Goal: Transaction & Acquisition: Purchase product/service

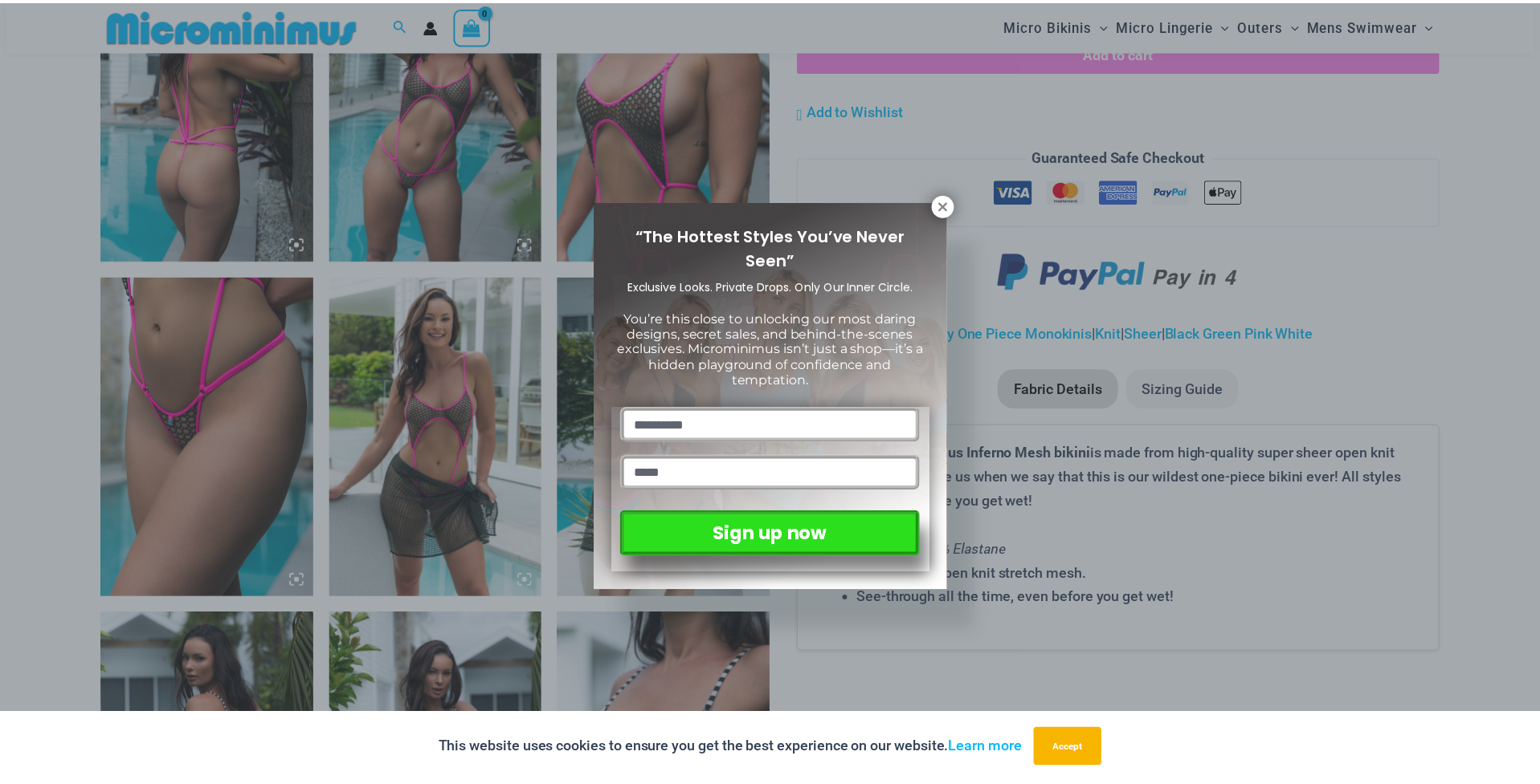
scroll to position [1272, 0]
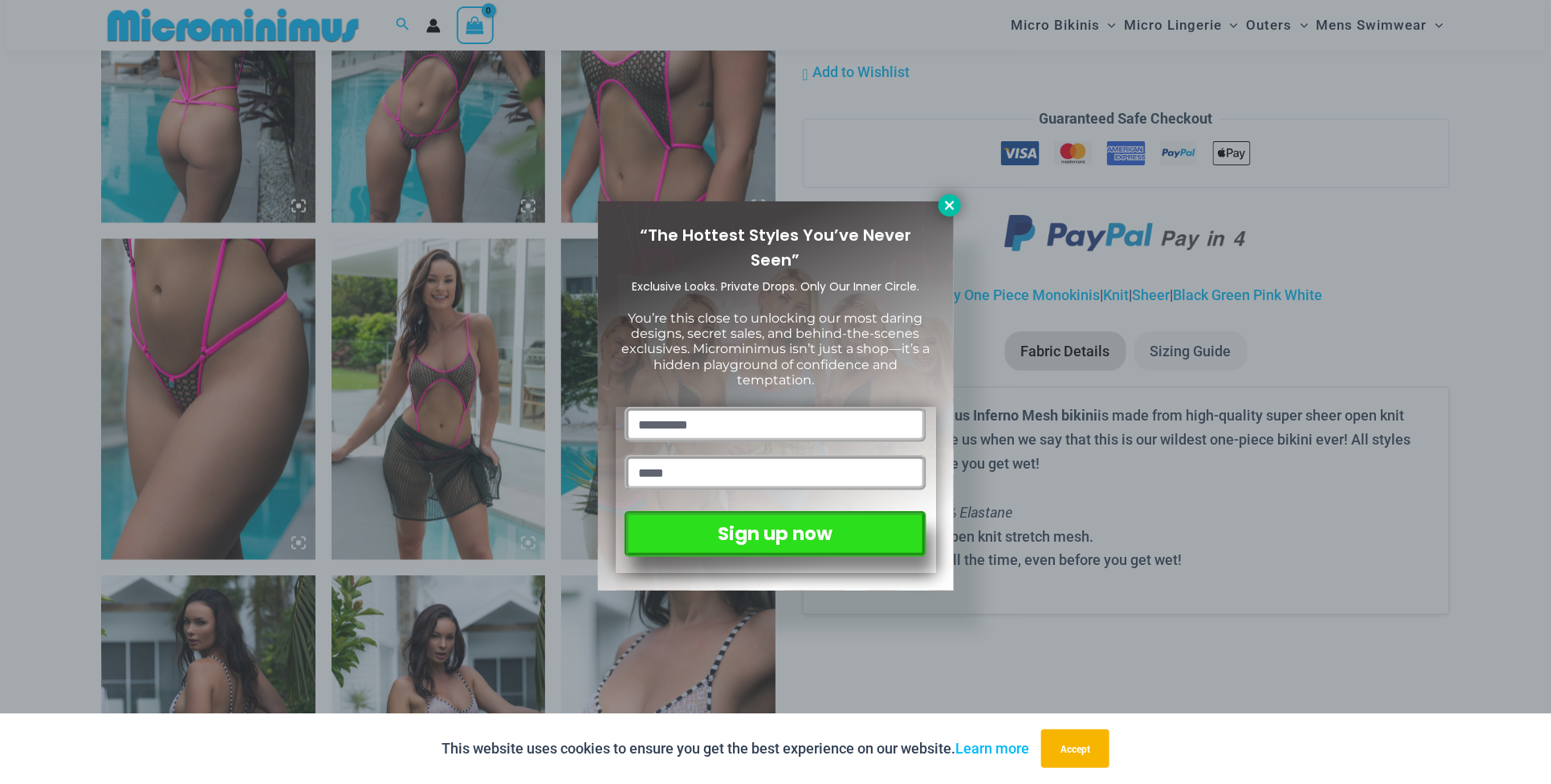
click at [948, 208] on icon at bounding box center [950, 206] width 15 height 15
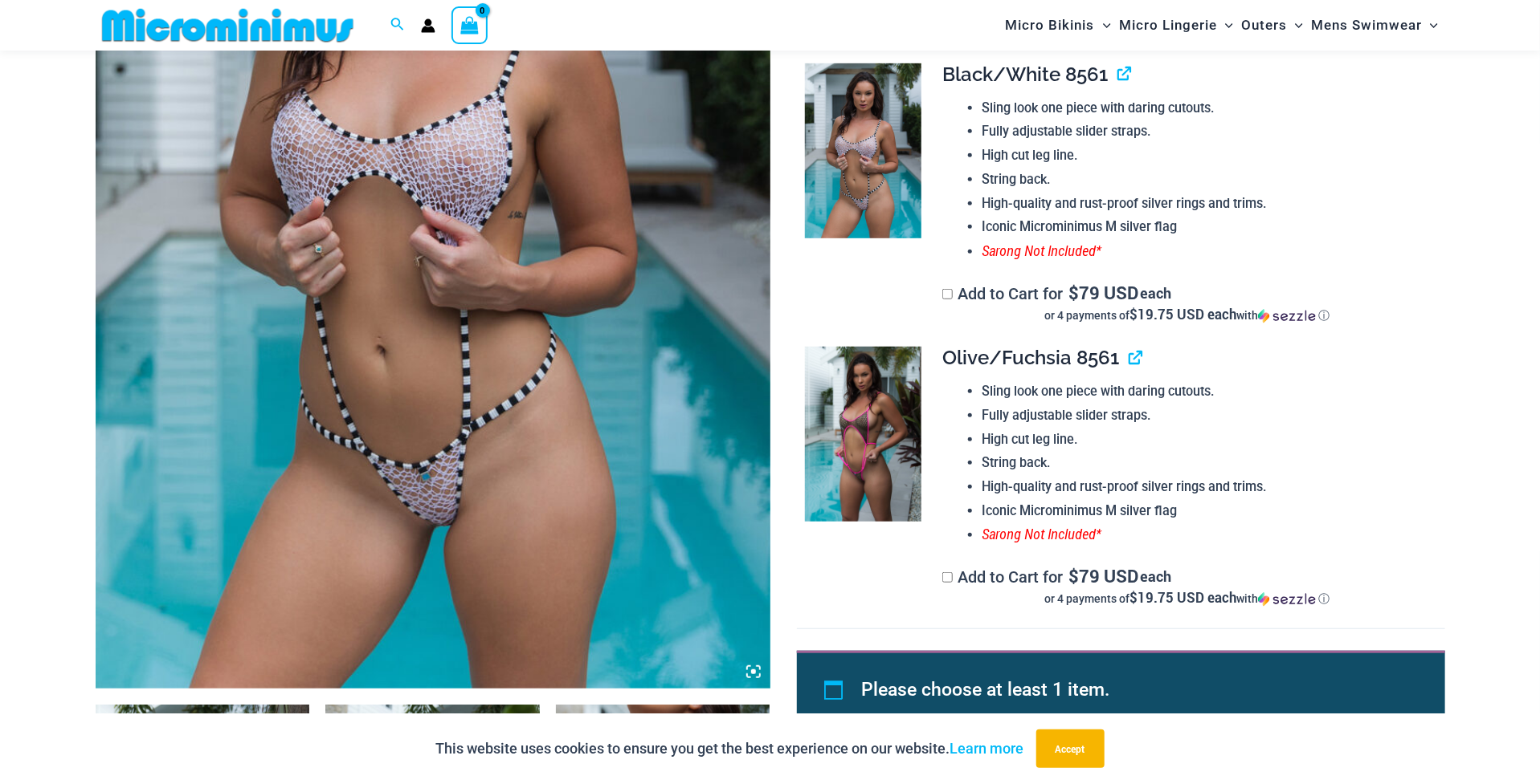
scroll to position [0, 0]
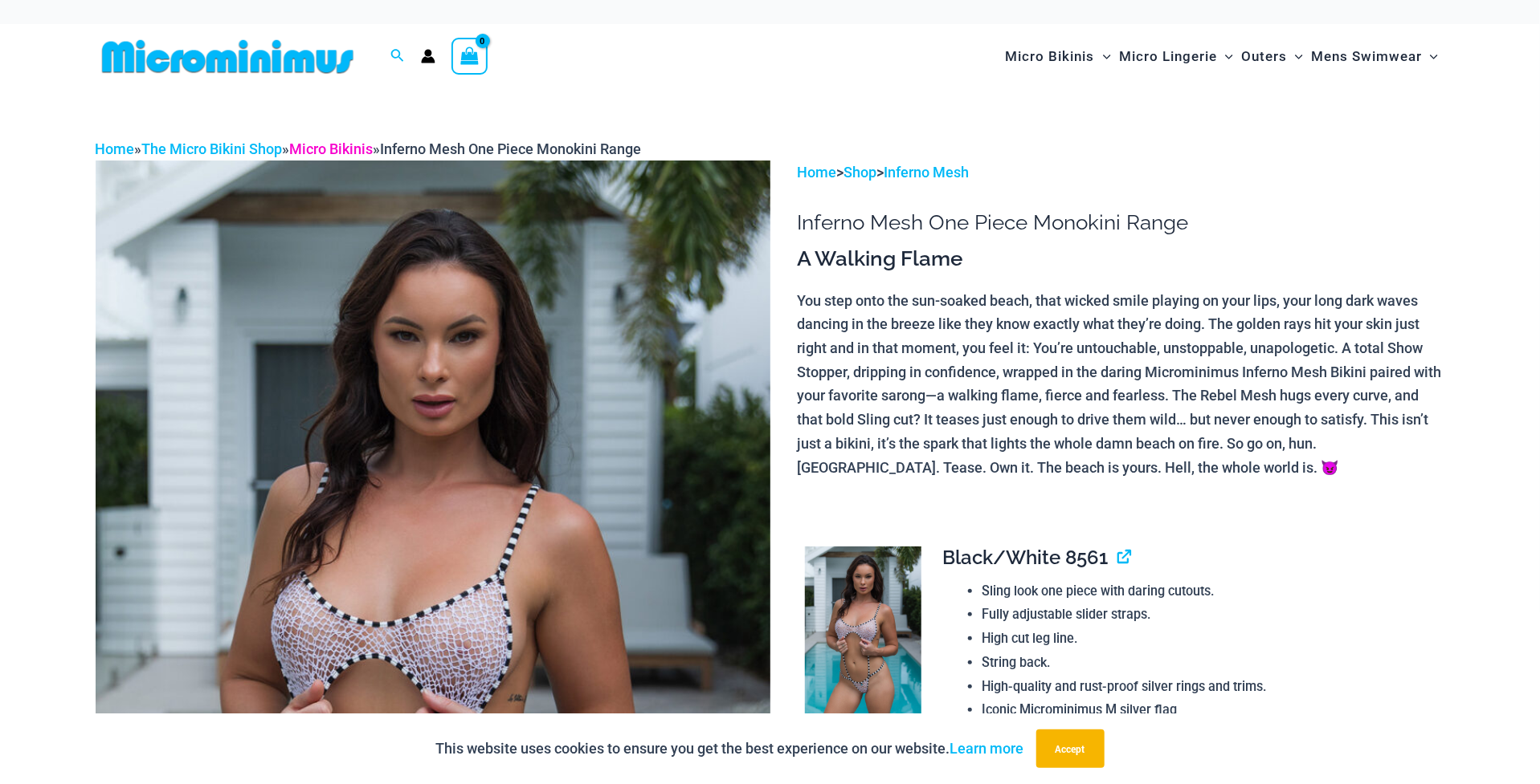
click at [348, 153] on link "Micro Bikinis" at bounding box center [331, 149] width 83 height 16
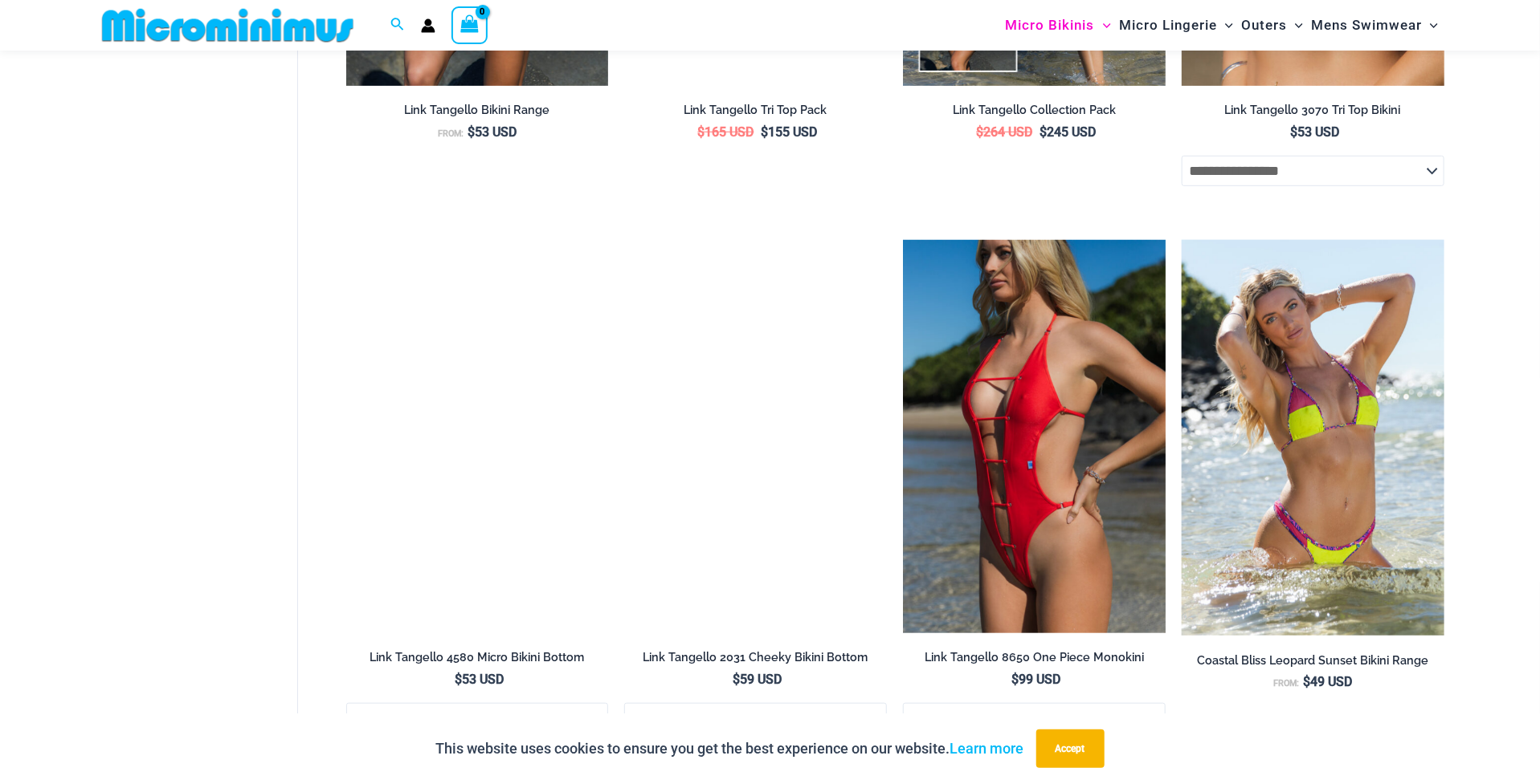
scroll to position [4320, 0]
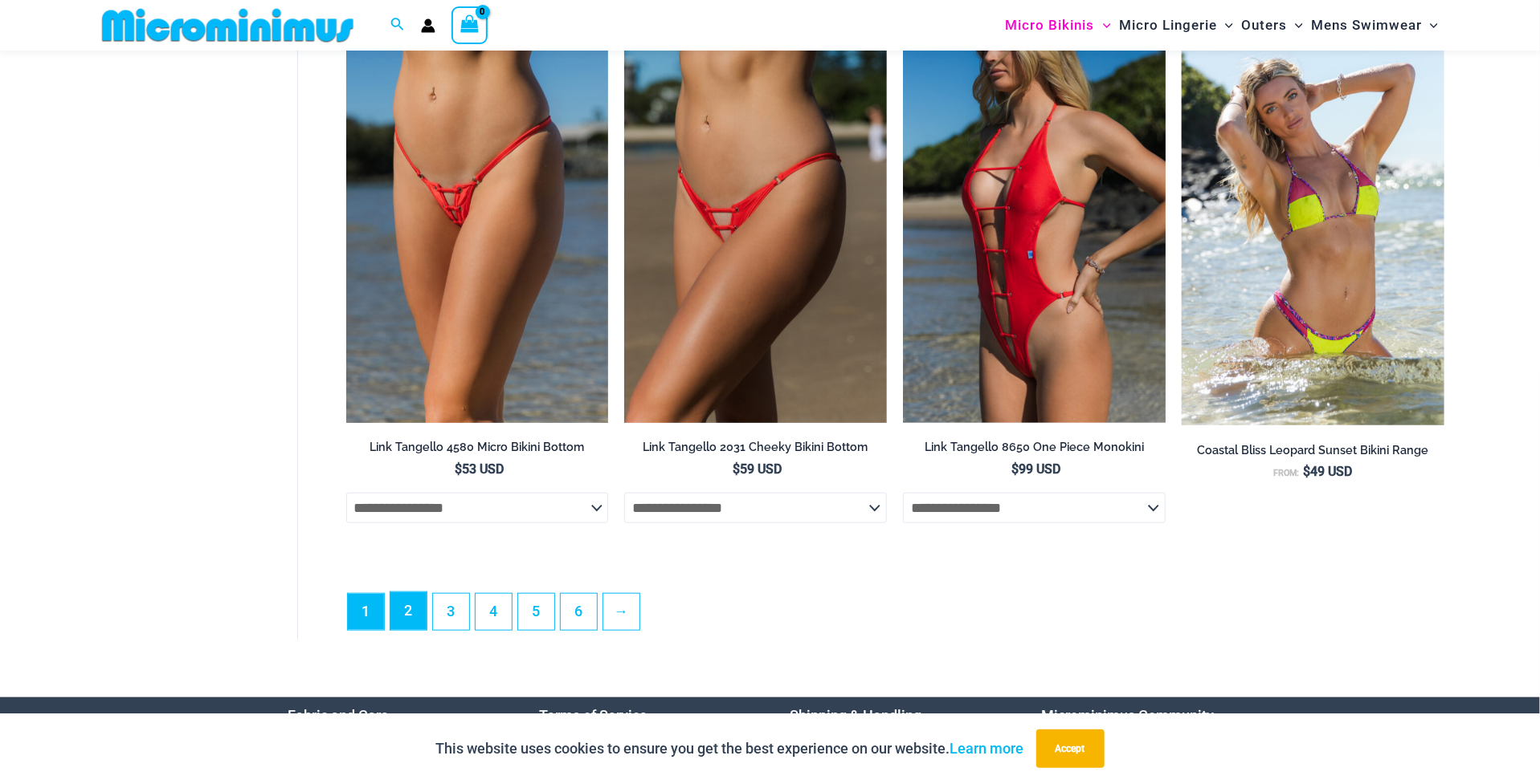
click at [416, 628] on link "2" at bounding box center [408, 611] width 36 height 38
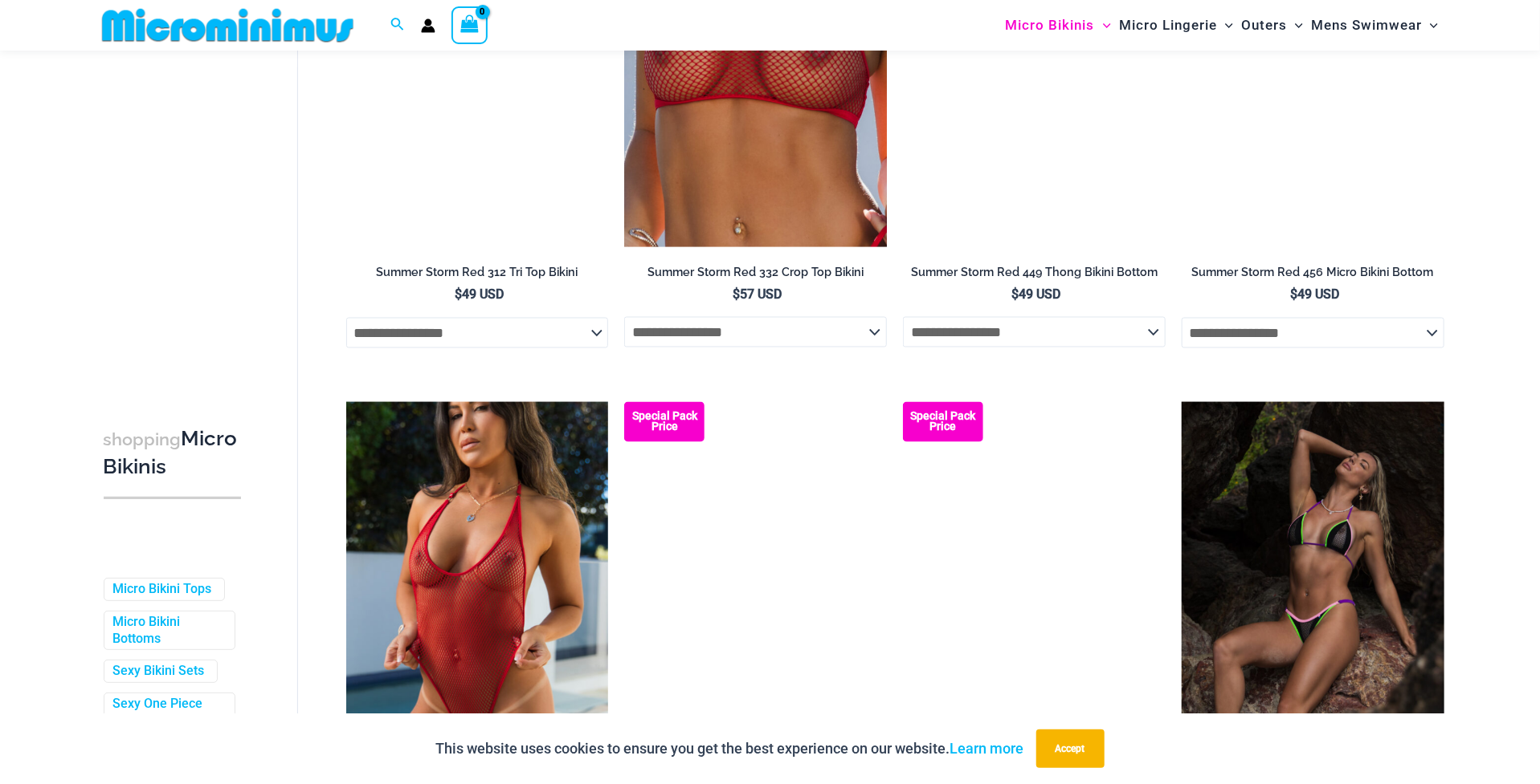
scroll to position [1682, 0]
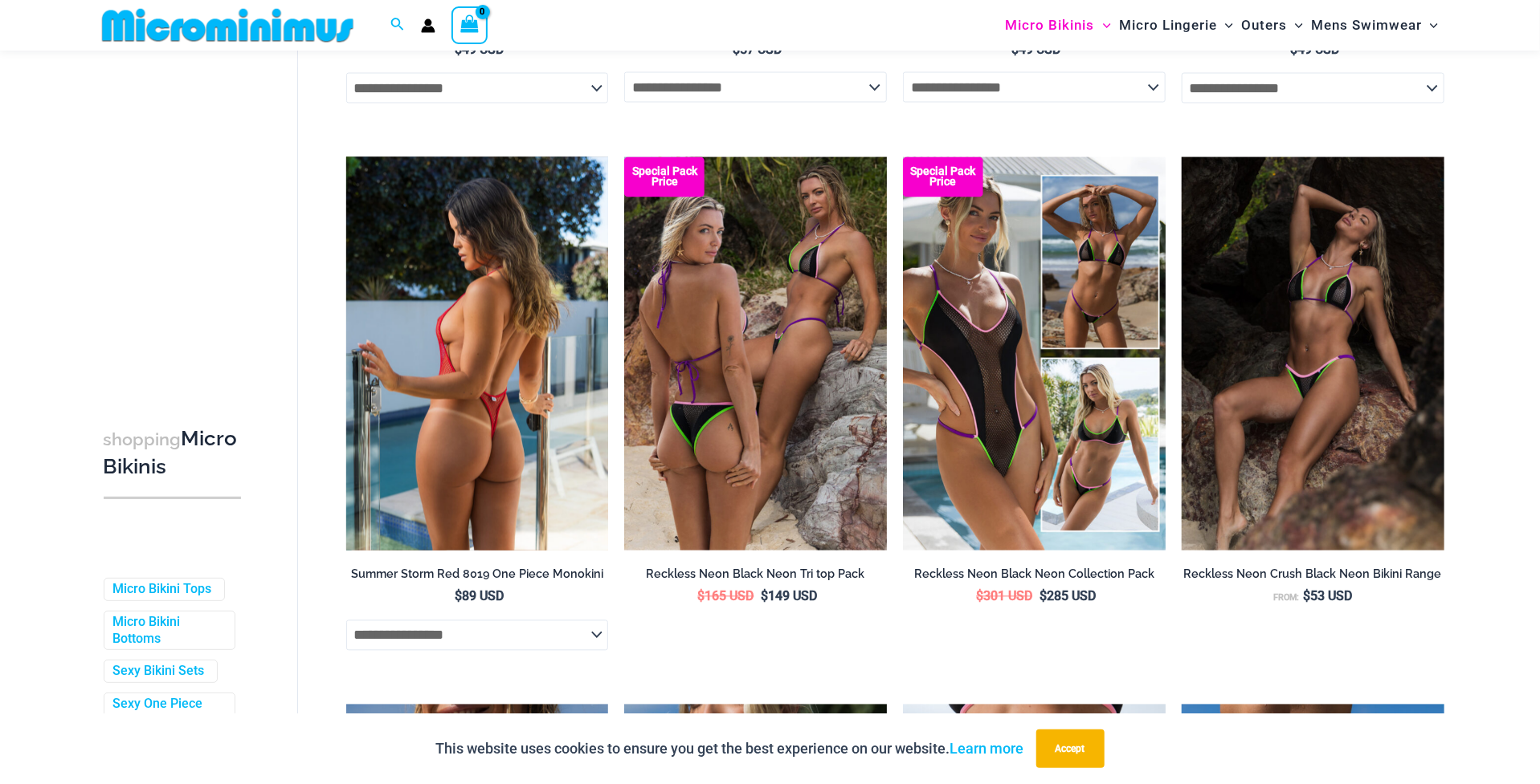
click at [525, 346] on img at bounding box center [477, 354] width 263 height 393
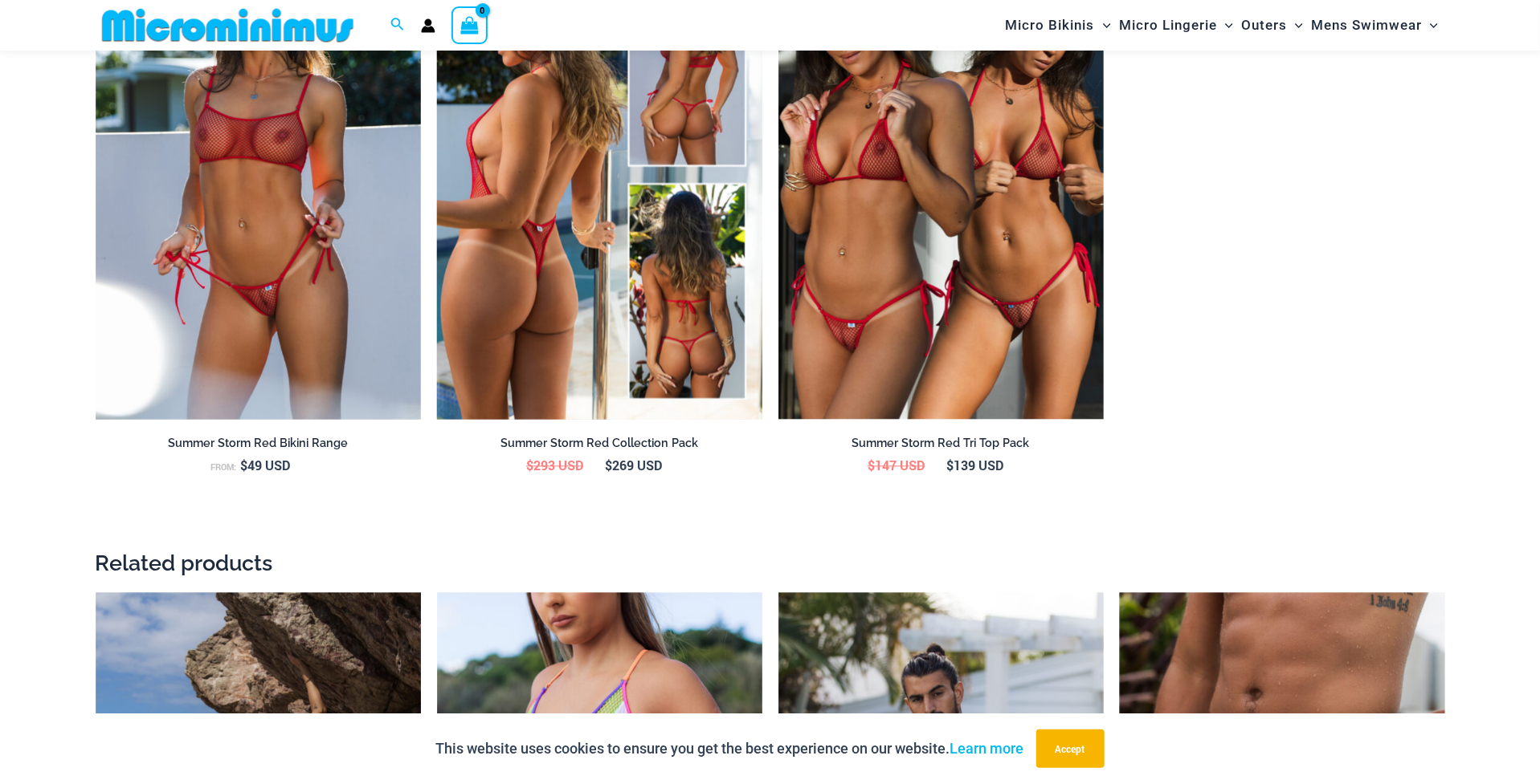
scroll to position [1996, 0]
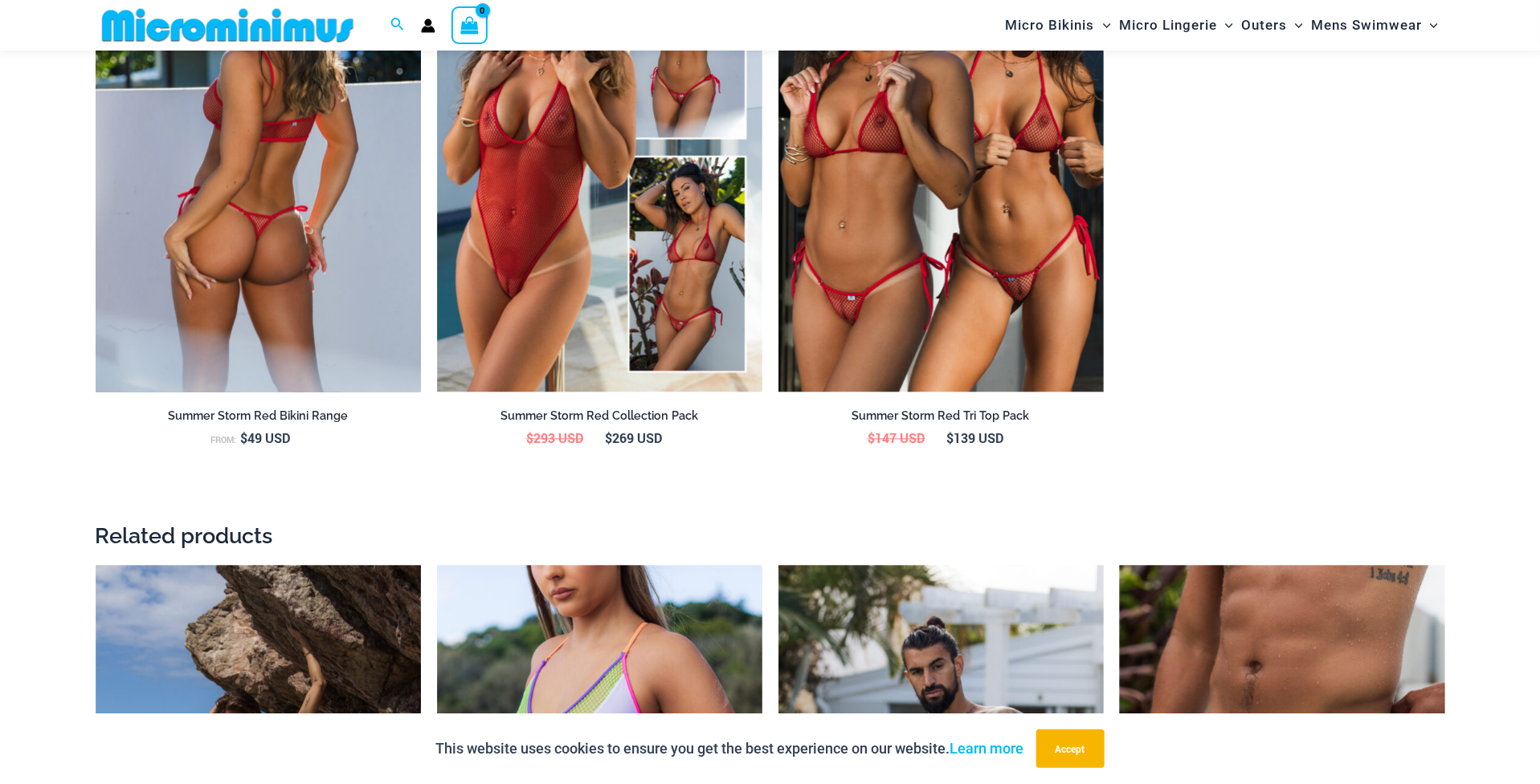
click at [295, 232] on img at bounding box center [258, 147] width 325 height 488
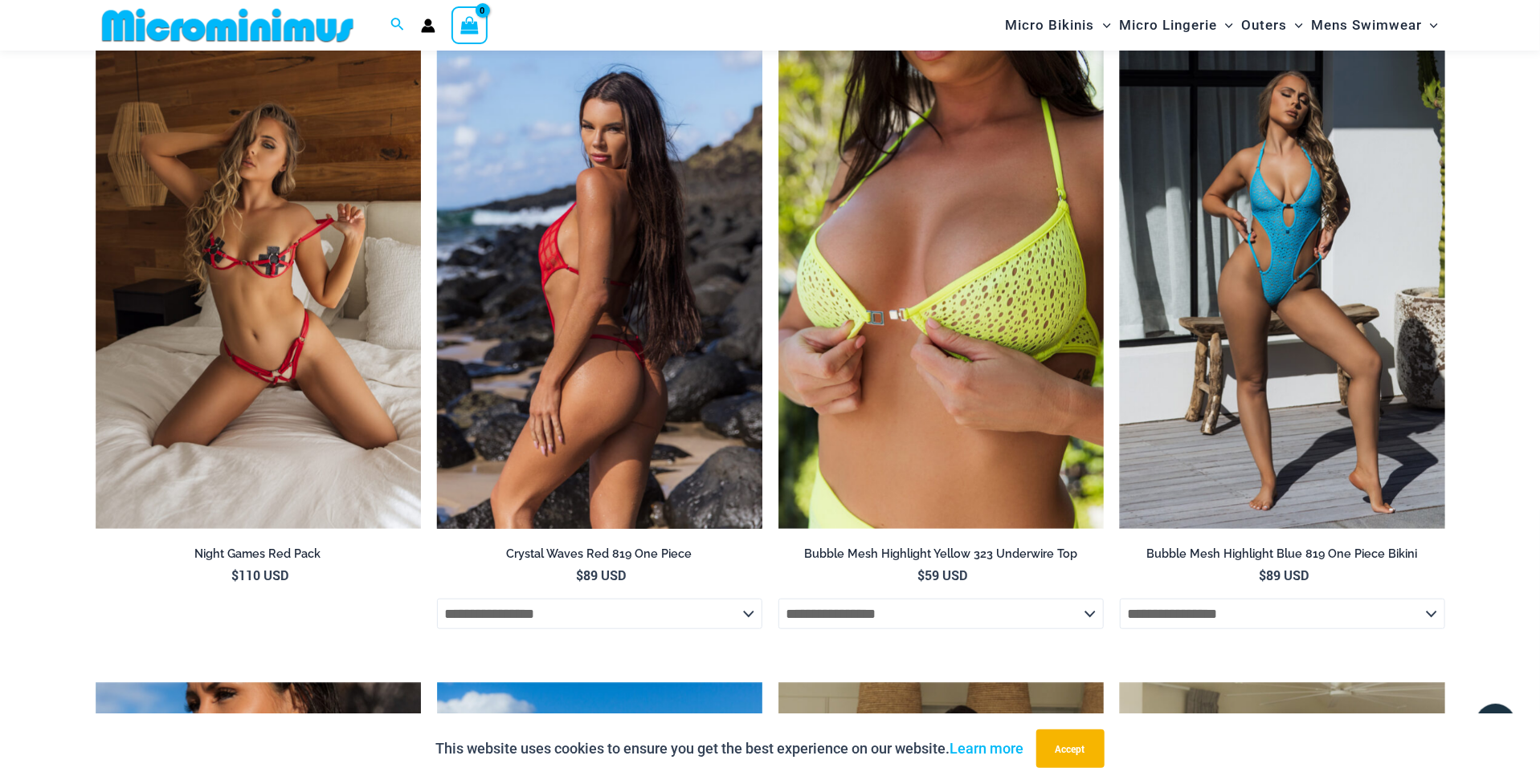
scroll to position [4255, 0]
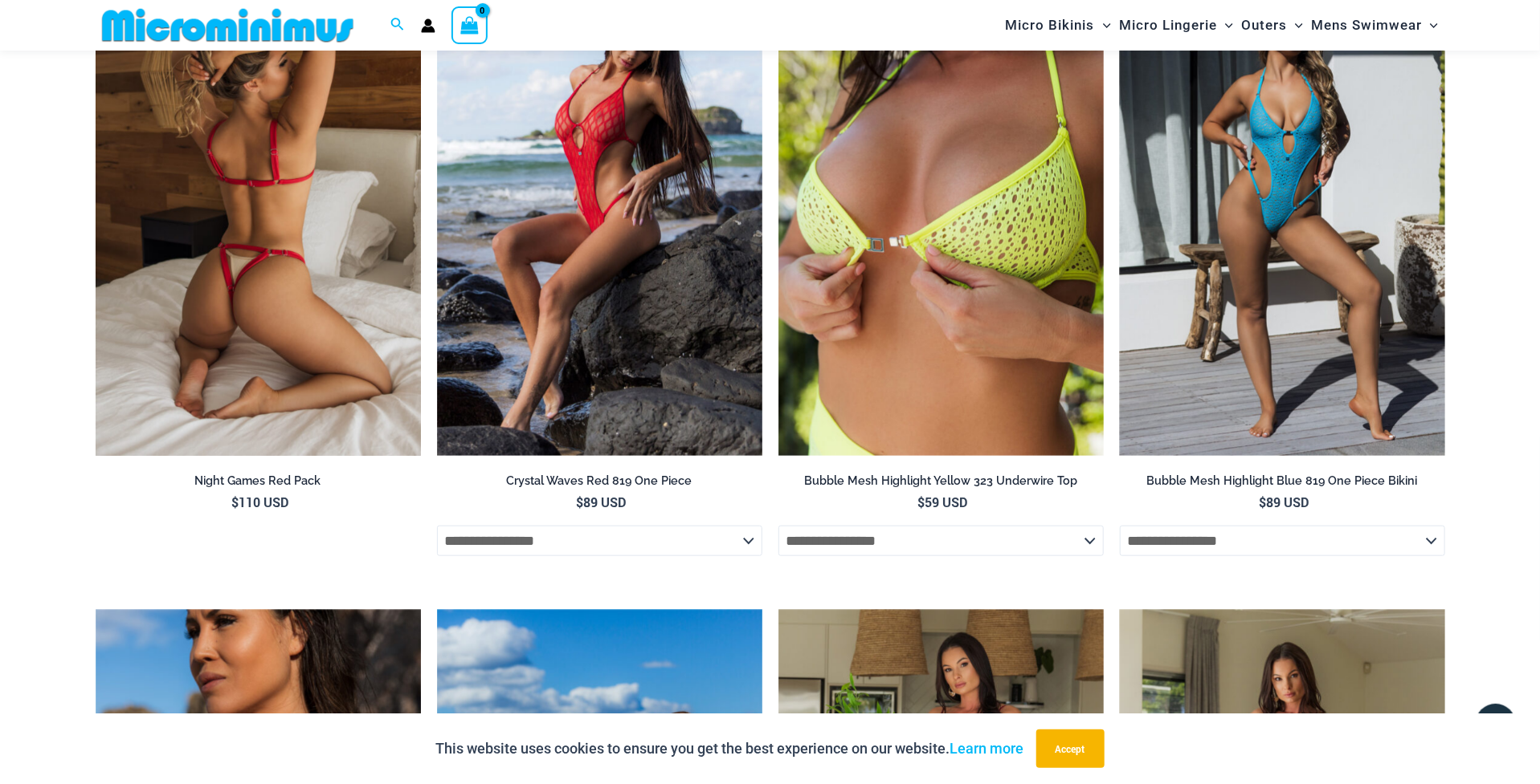
click at [365, 227] on img at bounding box center [258, 212] width 325 height 488
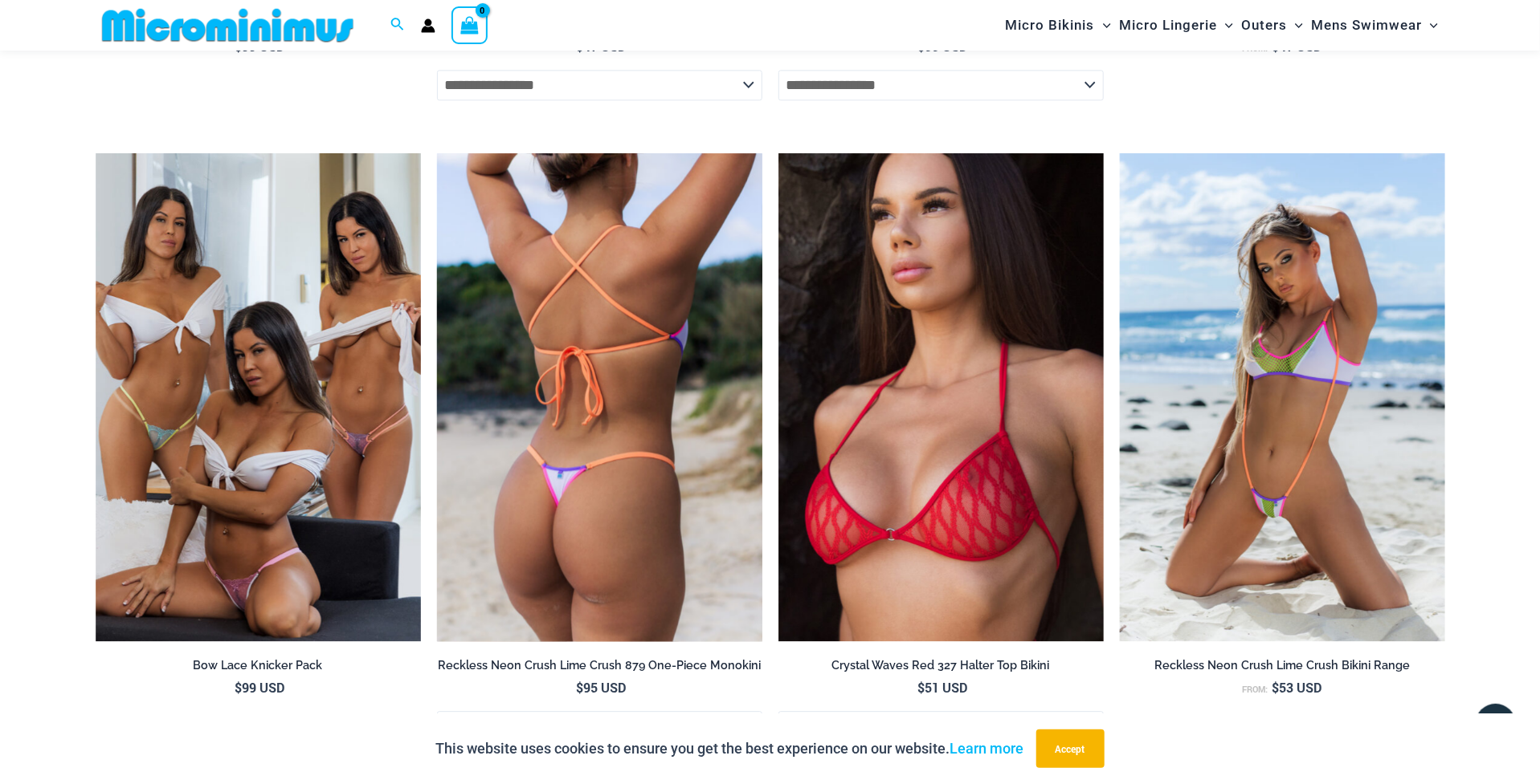
scroll to position [5940, 0]
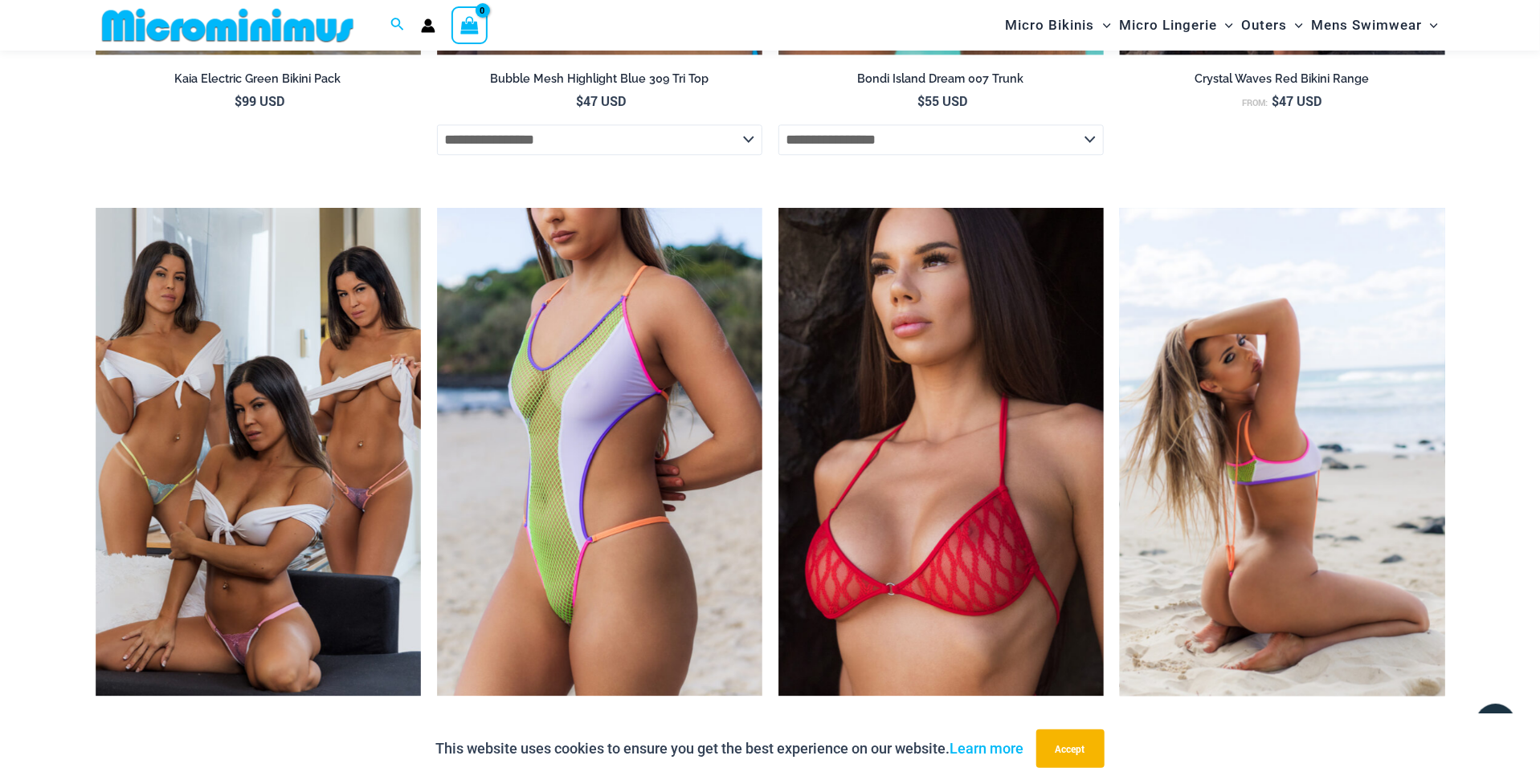
click at [1282, 380] on img at bounding box center [1282, 452] width 325 height 488
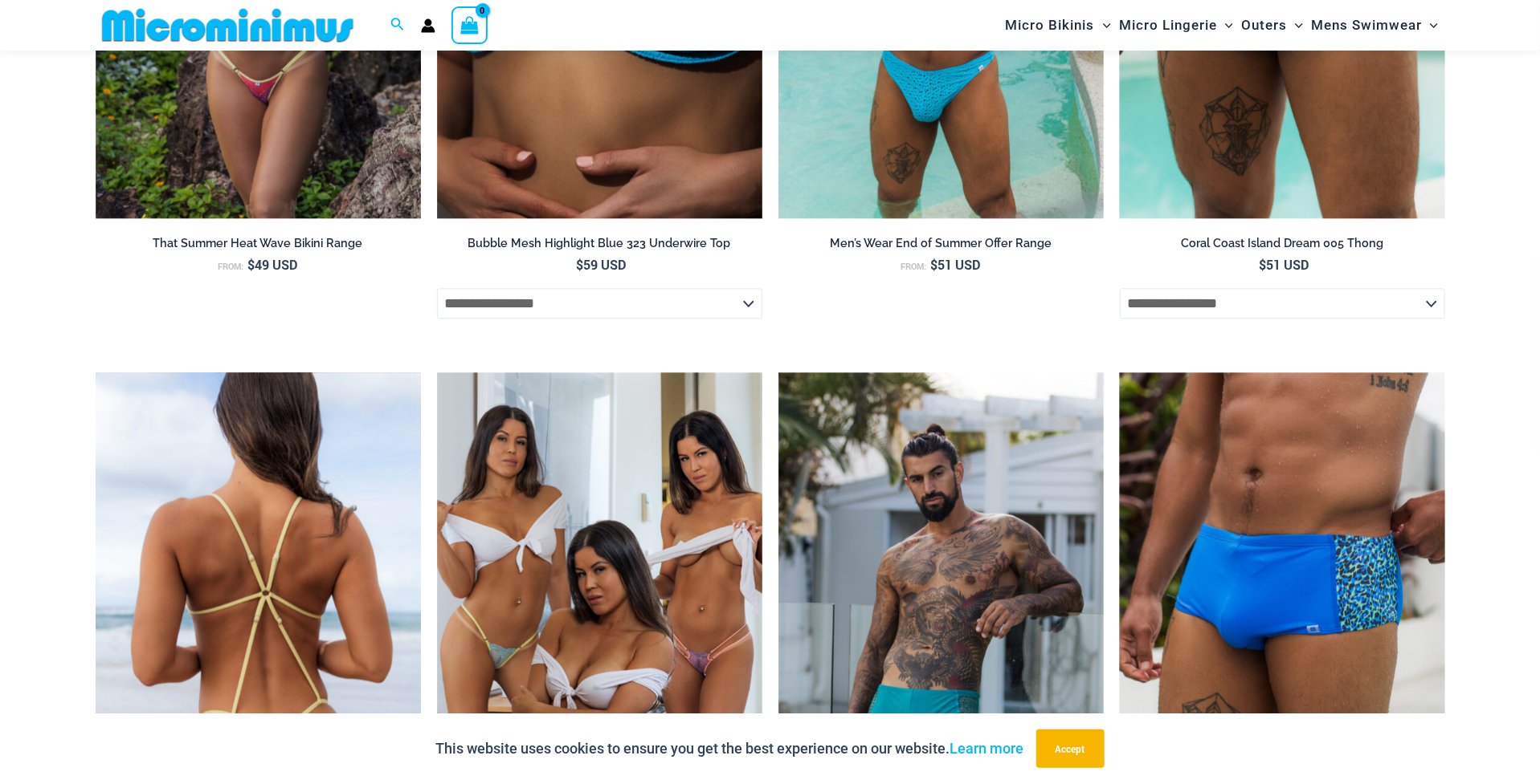
scroll to position [2484, 0]
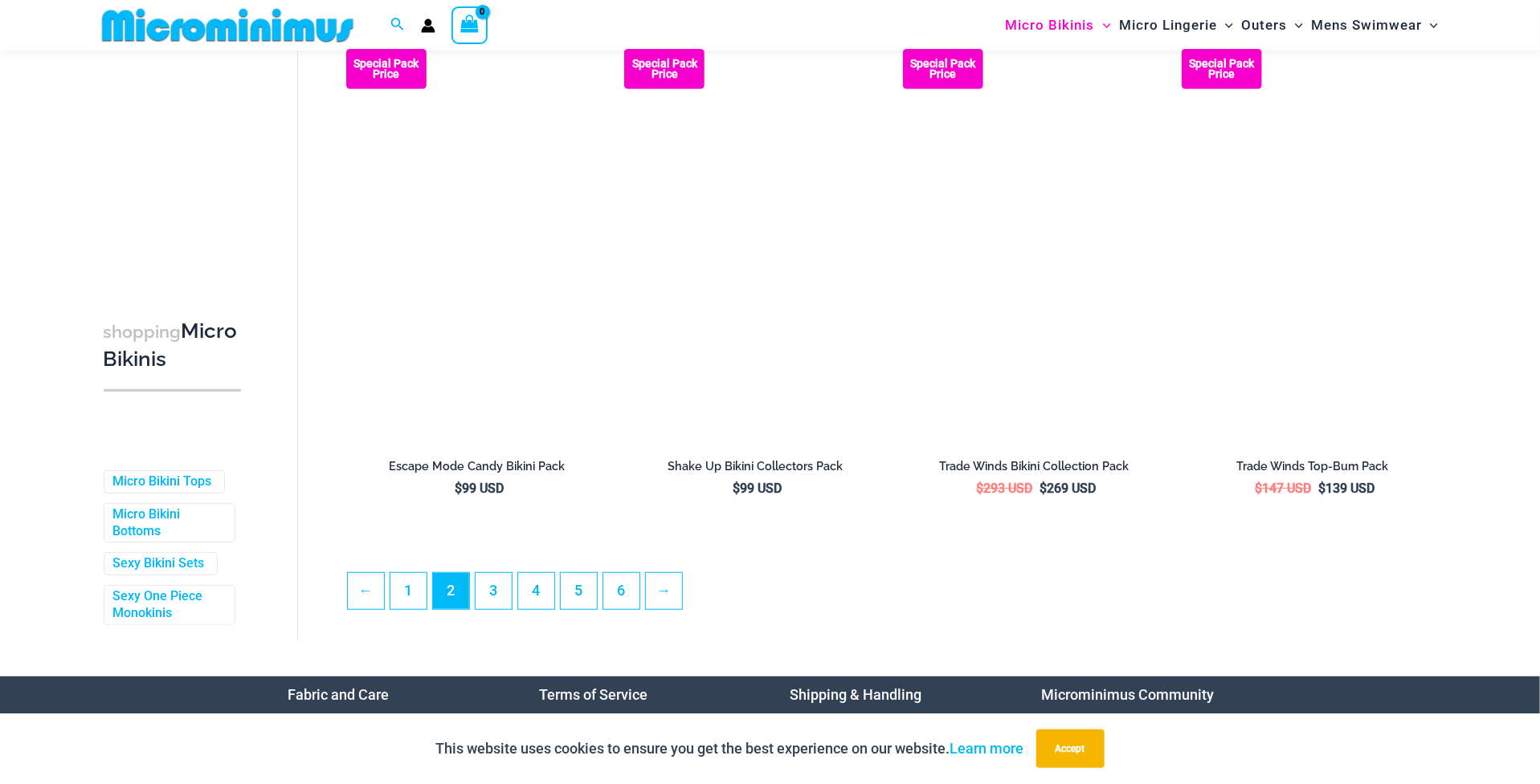
scroll to position [4270, 0]
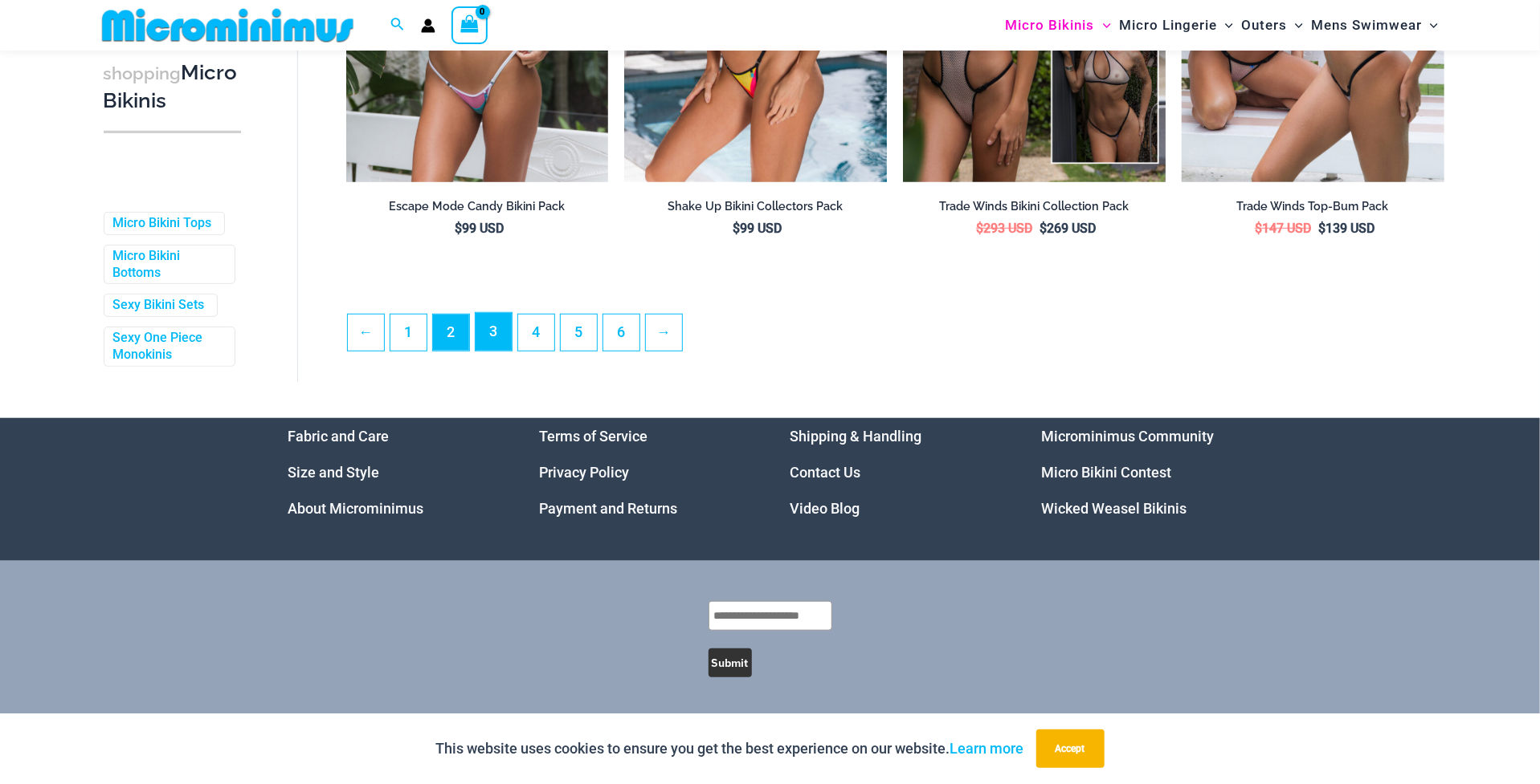
click at [487, 337] on link "3" at bounding box center [494, 332] width 36 height 38
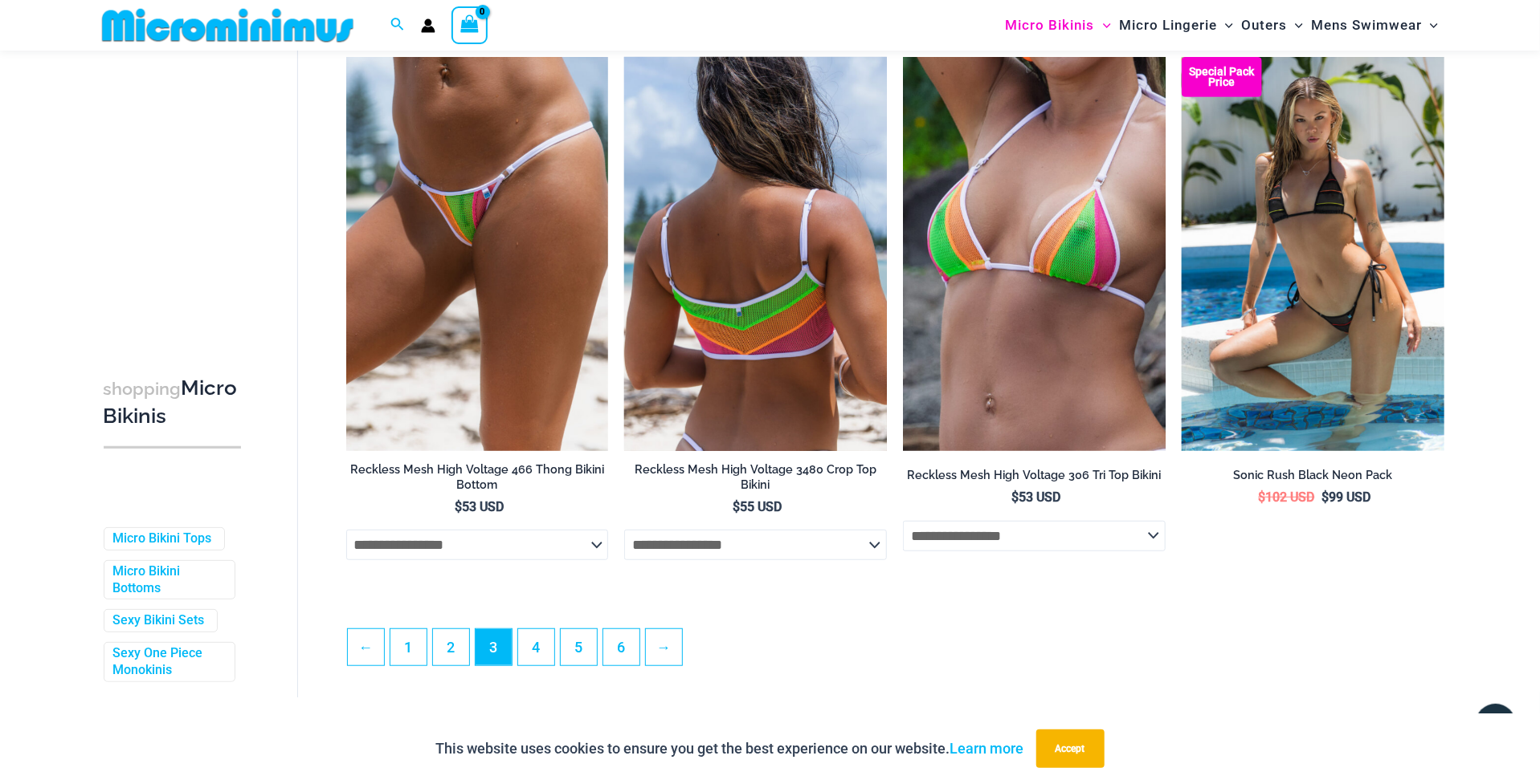
scroll to position [4312, 0]
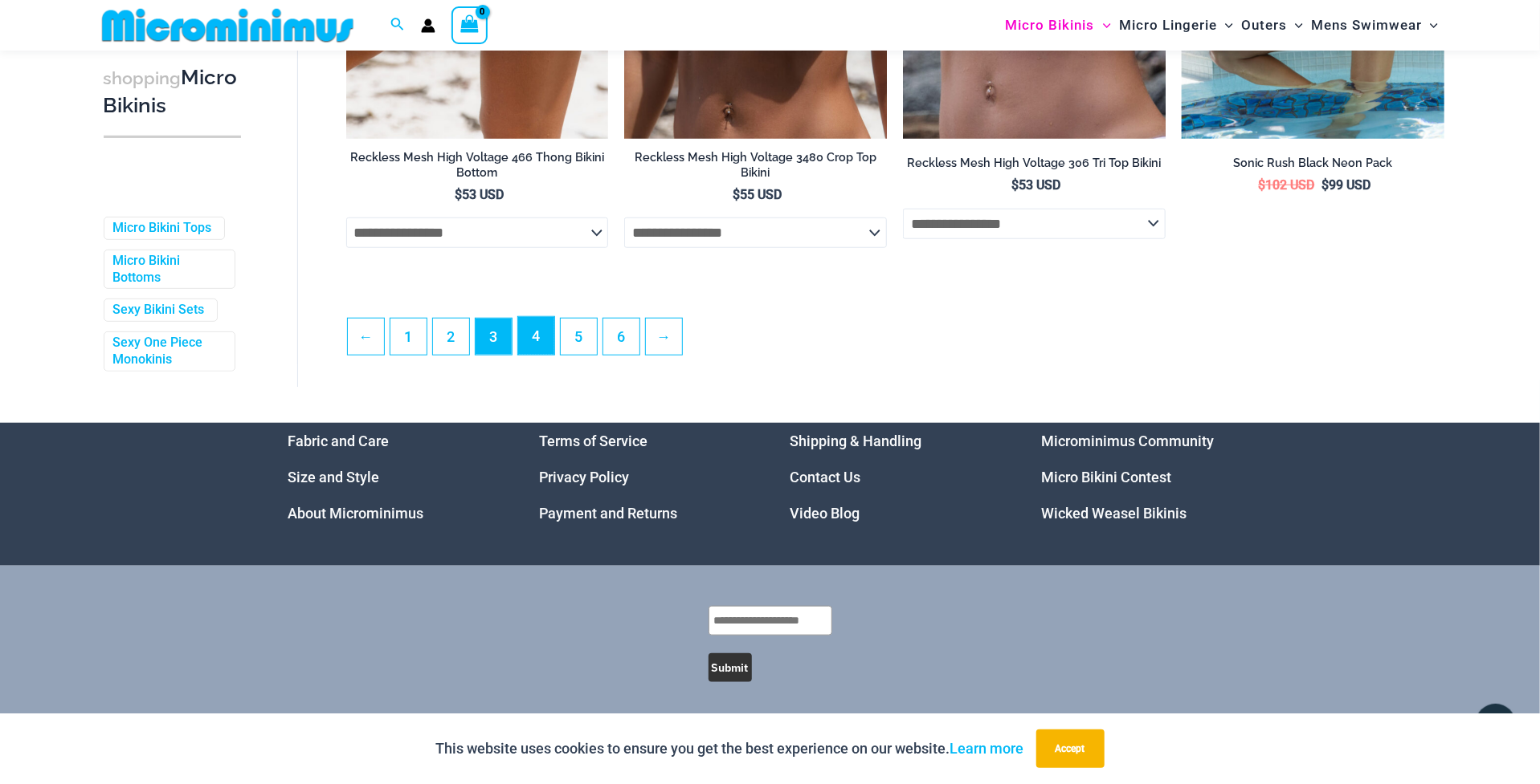
click at [524, 341] on link "4" at bounding box center [536, 336] width 36 height 38
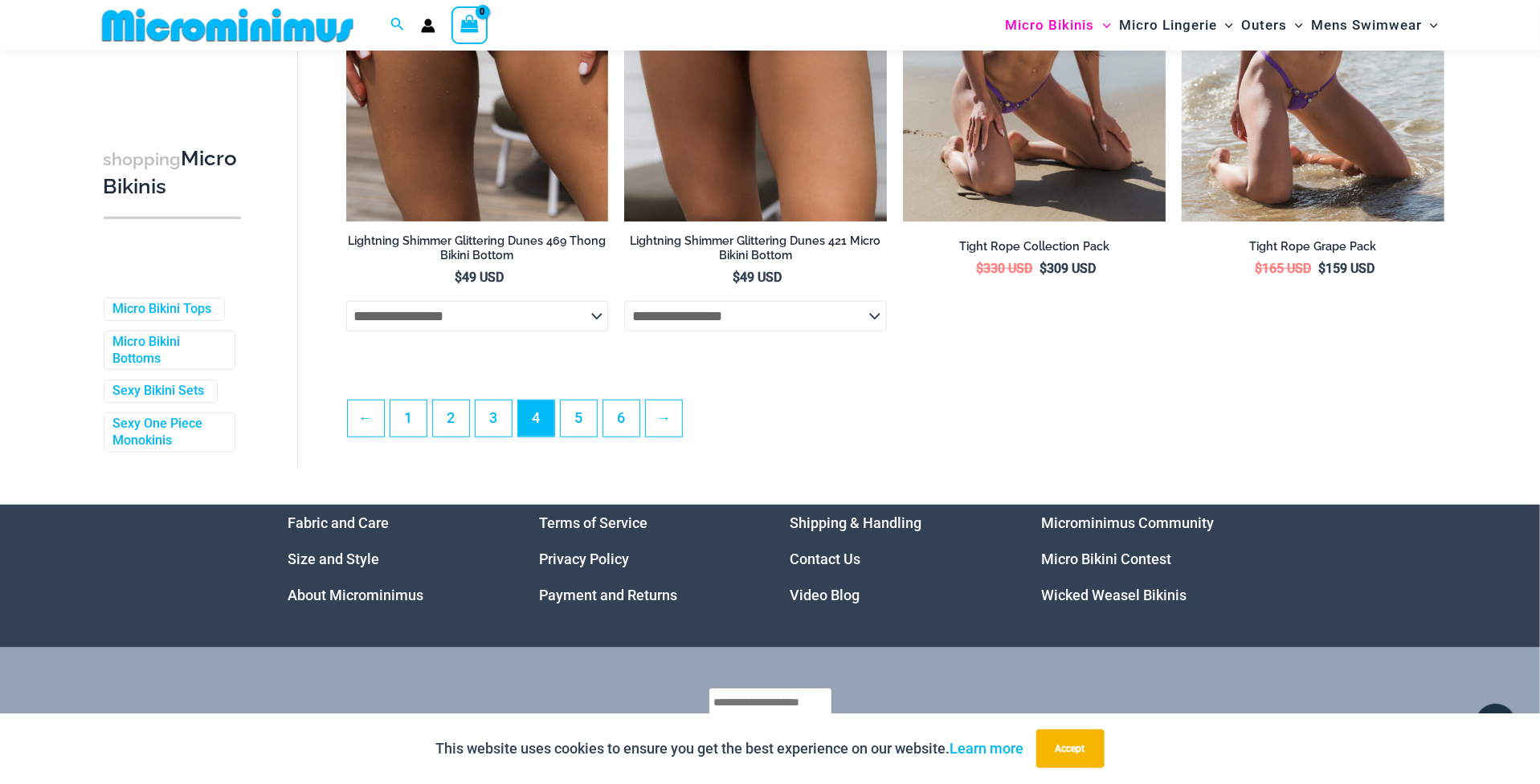
scroll to position [4303, 0]
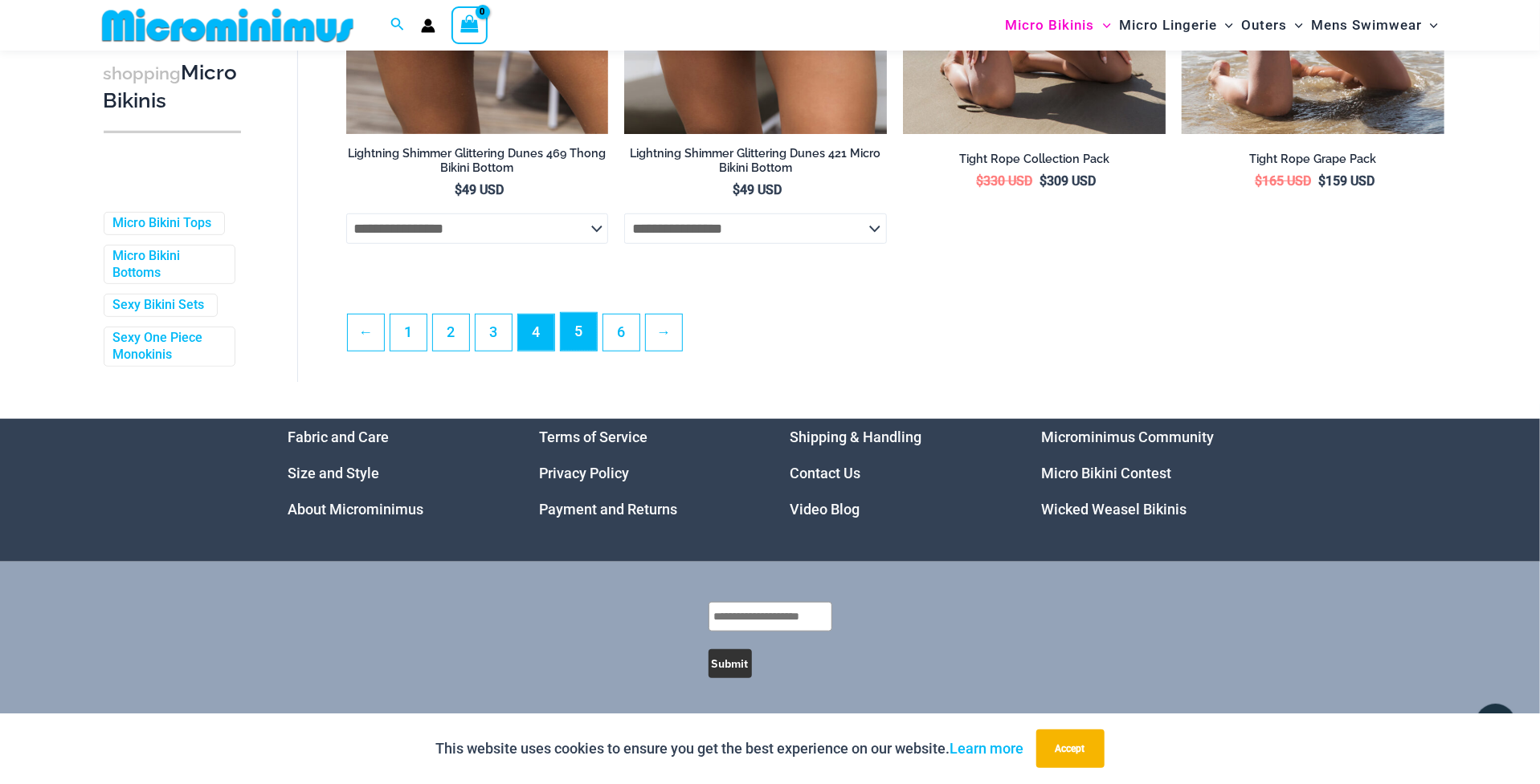
click at [584, 344] on link "5" at bounding box center [579, 332] width 36 height 38
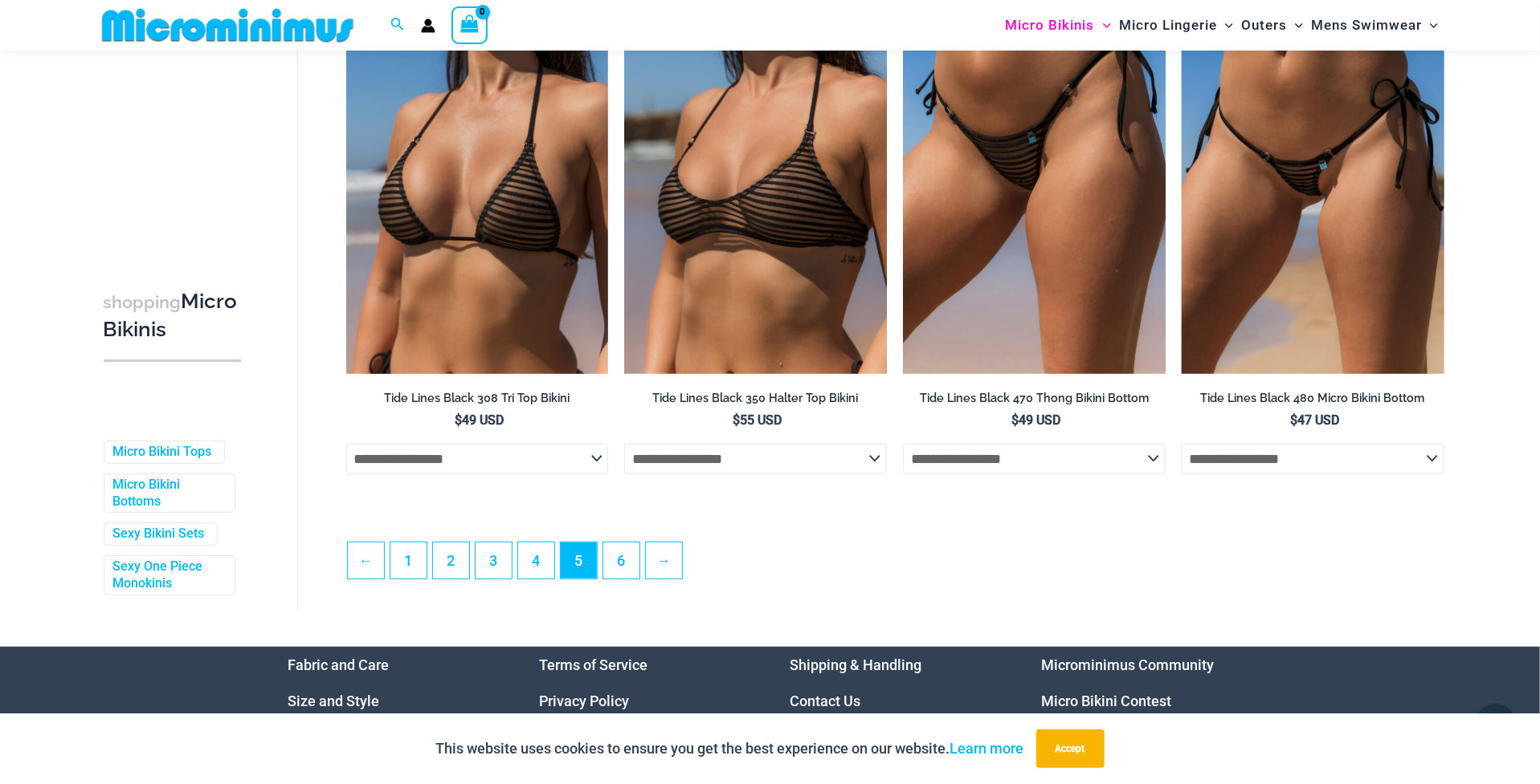
scroll to position [4242, 0]
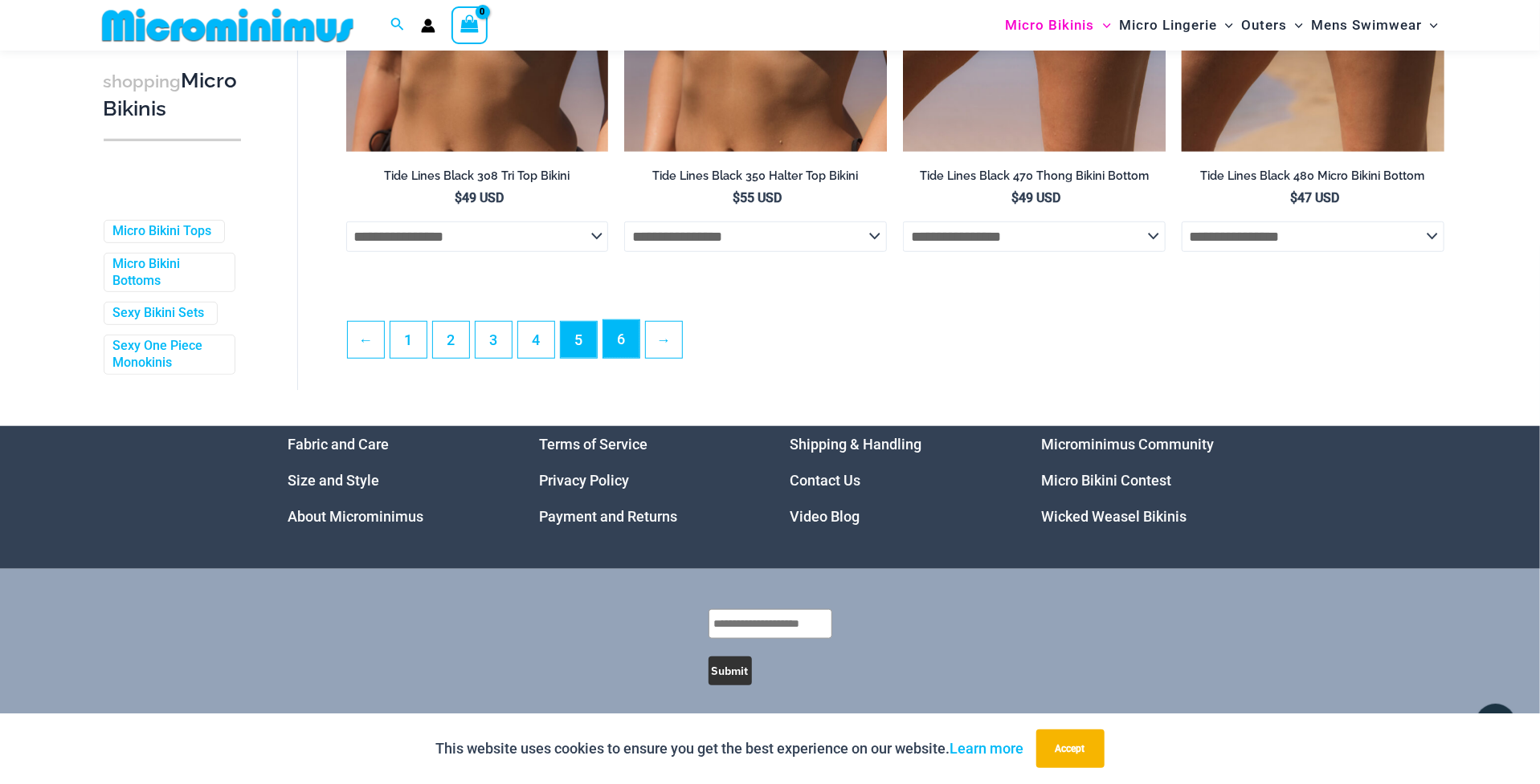
click at [631, 344] on link "6" at bounding box center [621, 339] width 36 height 38
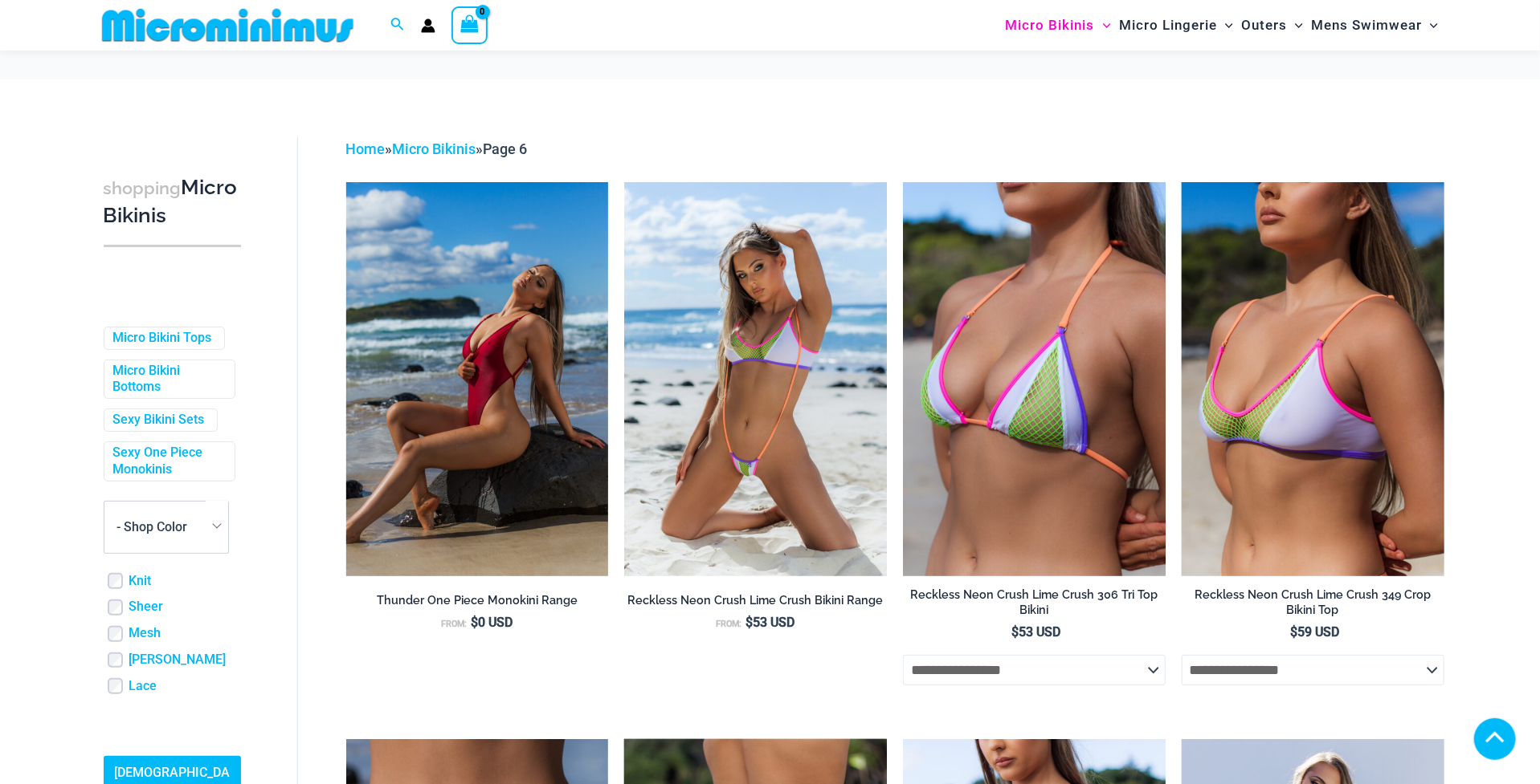
scroll to position [476, 0]
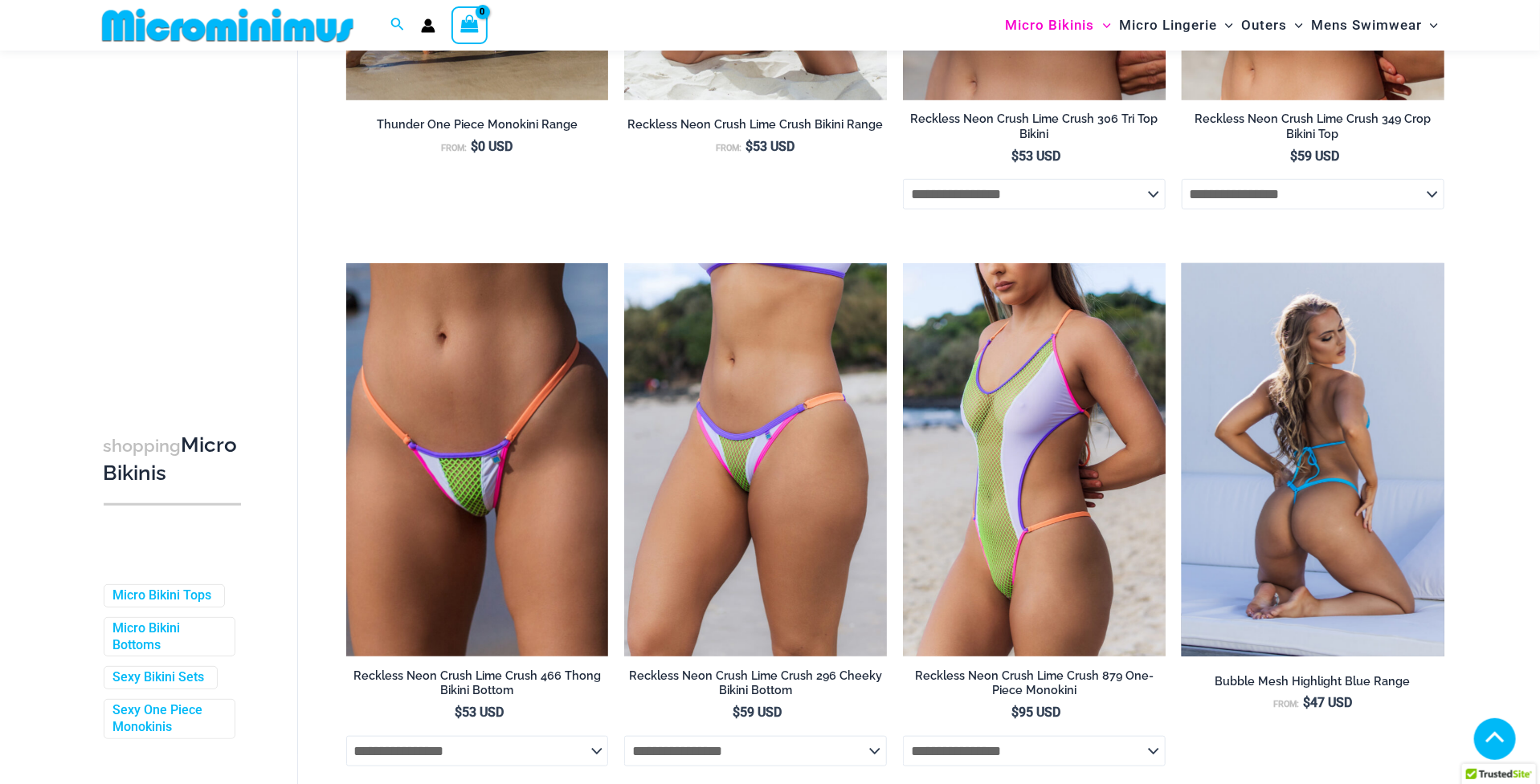
click at [1236, 412] on img at bounding box center [1313, 460] width 263 height 393
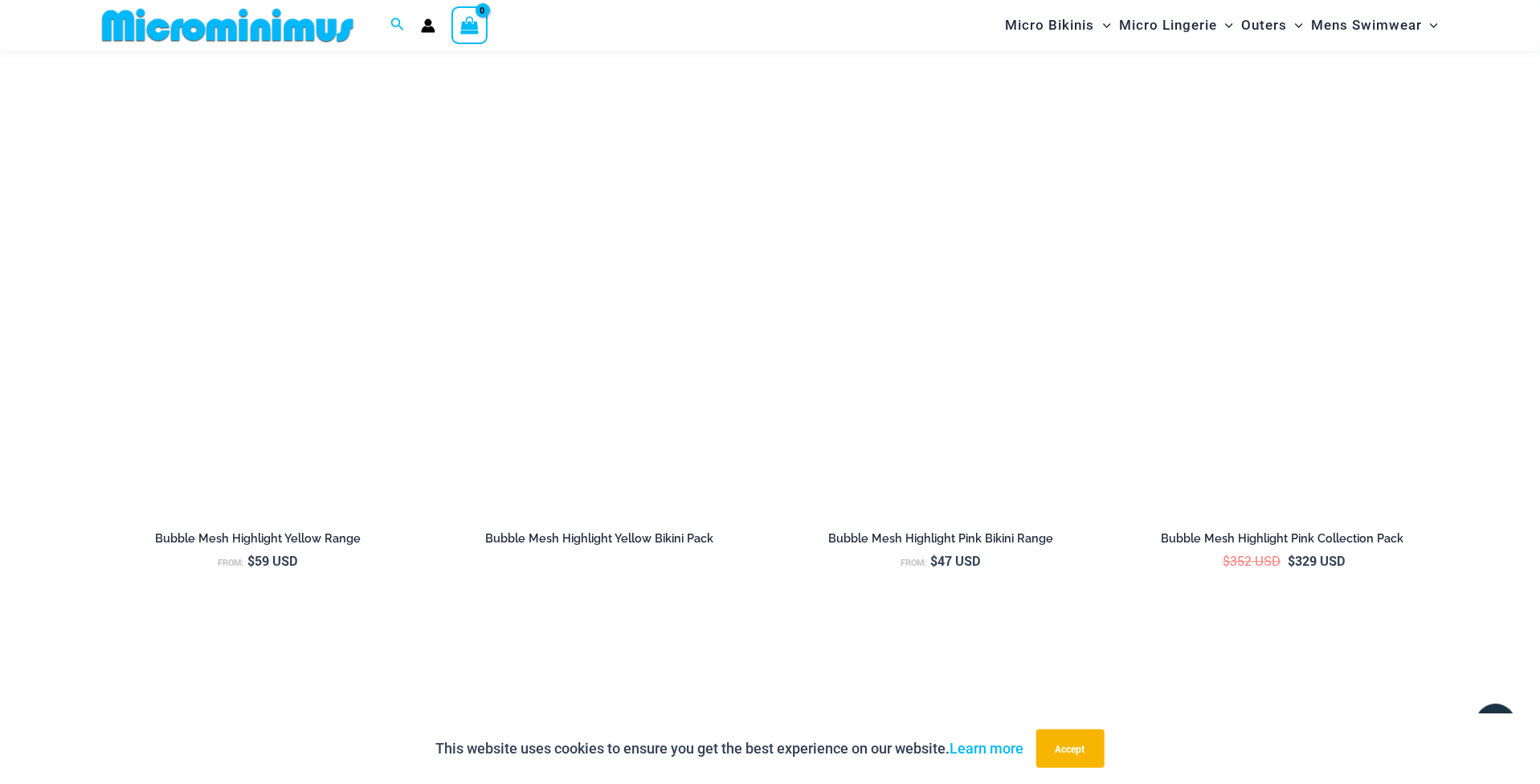
scroll to position [1912, 0]
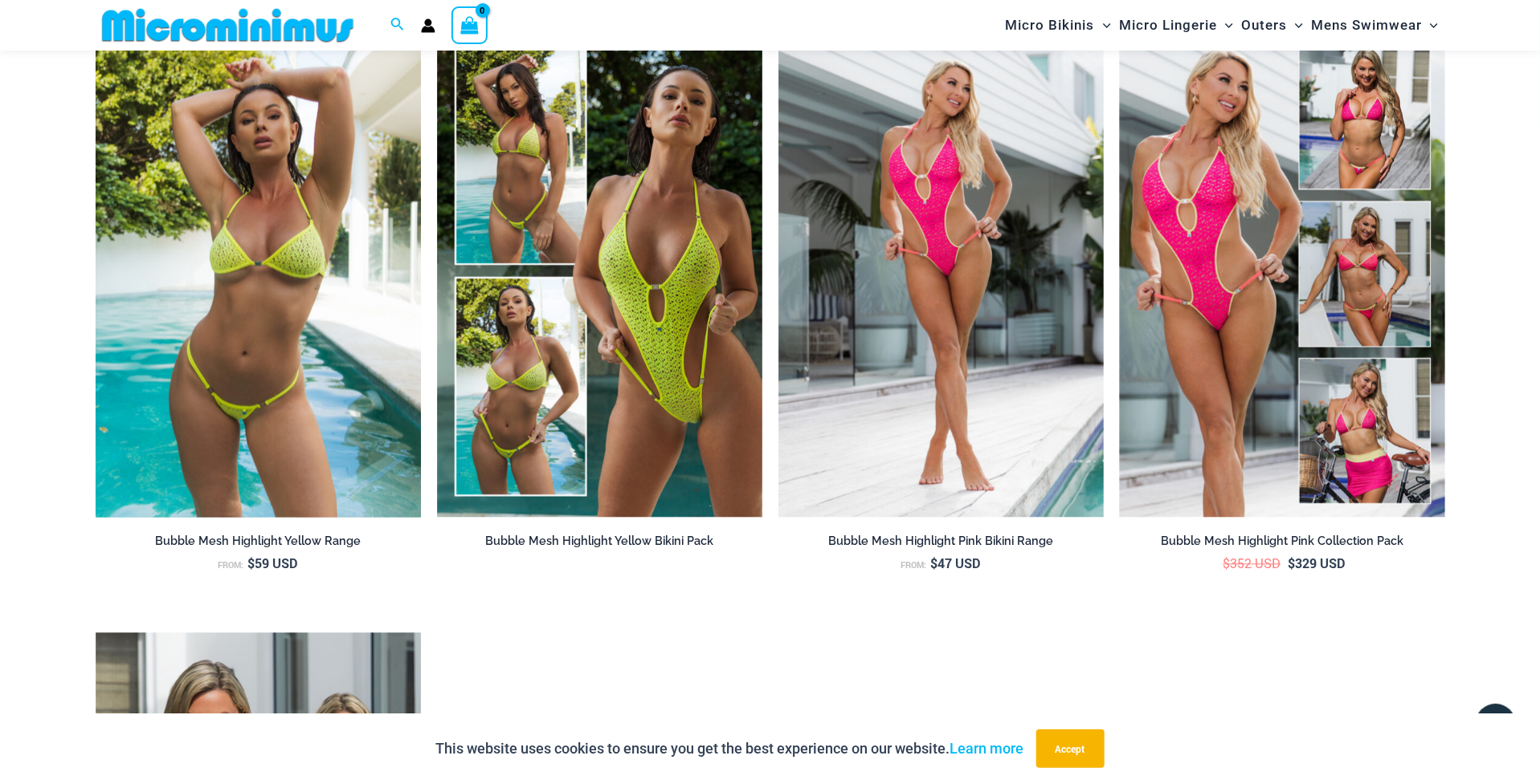
click at [365, 336] on img at bounding box center [258, 273] width 325 height 488
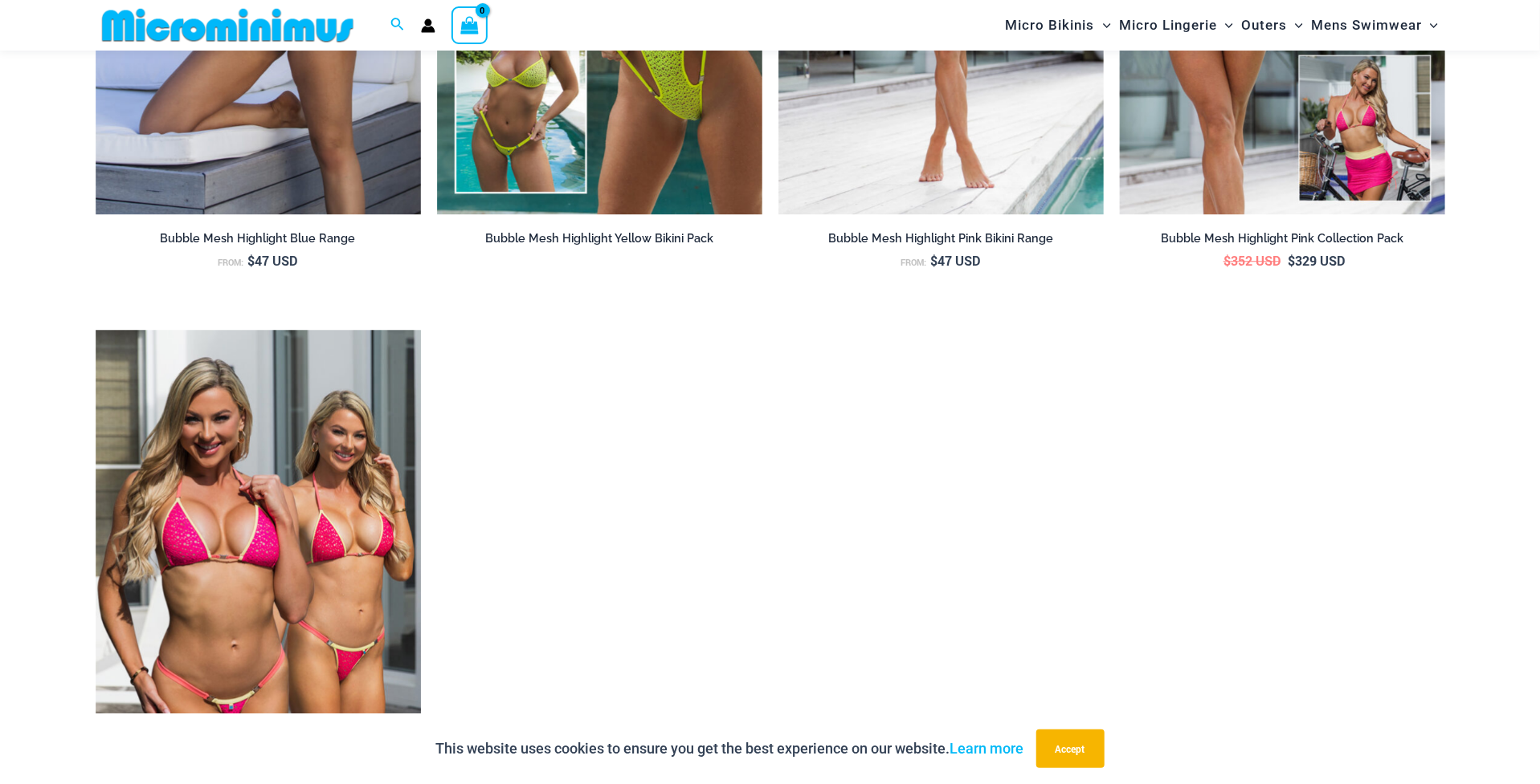
scroll to position [2555, 0]
